Goal: Task Accomplishment & Management: Complete application form

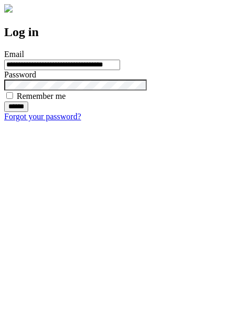
type input "**********"
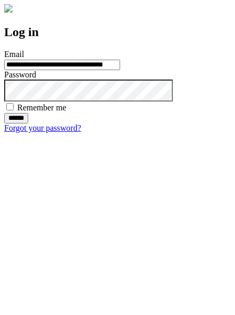
click at [28, 123] on input "******" at bounding box center [16, 118] width 24 height 10
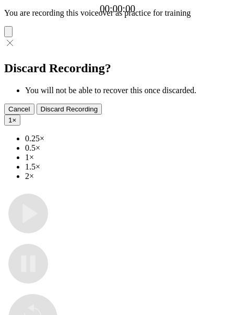
type input "**********"
